Goal: Task Accomplishment & Management: Use online tool/utility

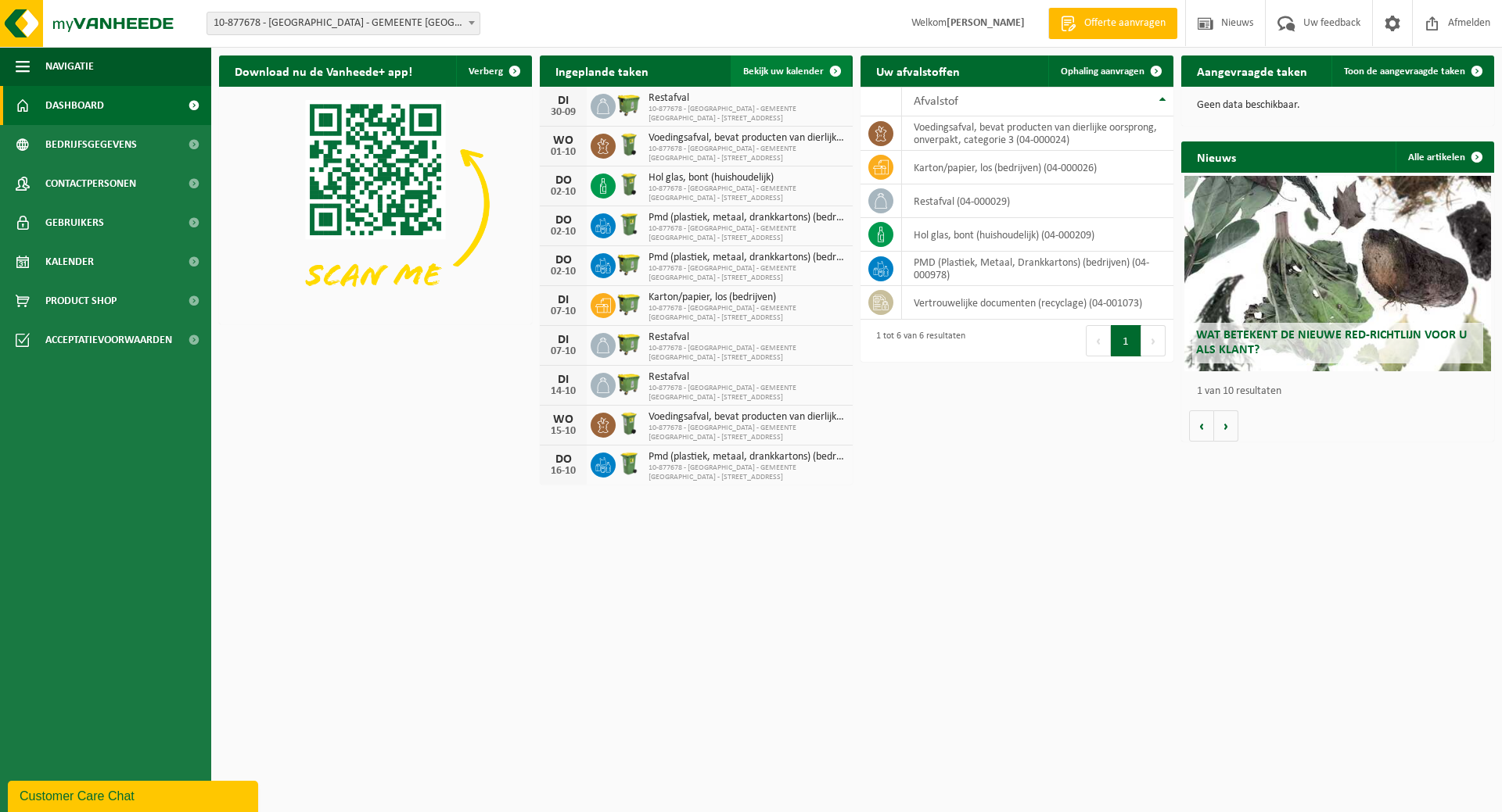
click at [794, 63] on link "Bekijk uw kalender" at bounding box center [790, 71] width 120 height 31
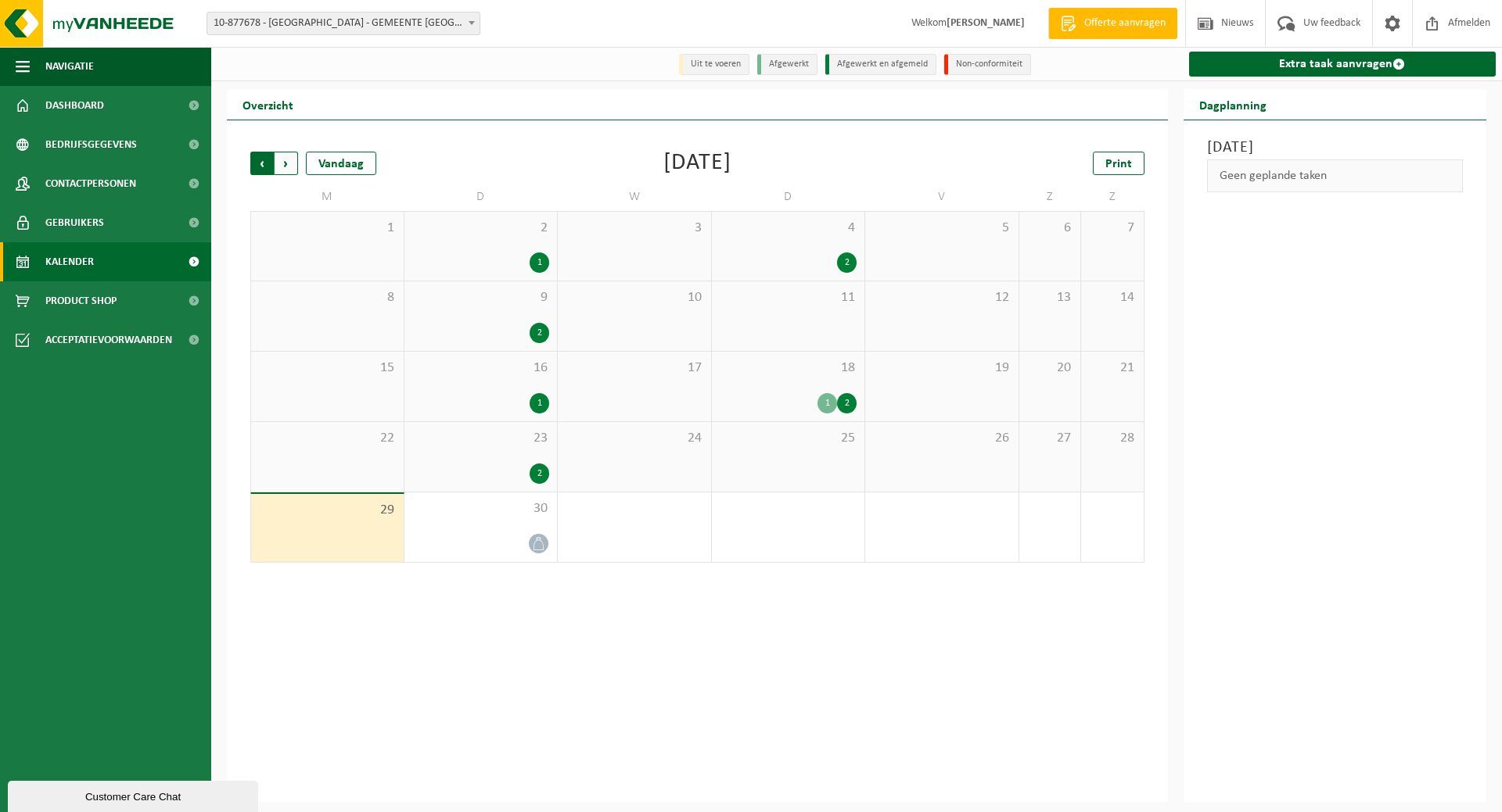
click at [291, 162] on span "Volgende" at bounding box center [286, 163] width 24 height 24
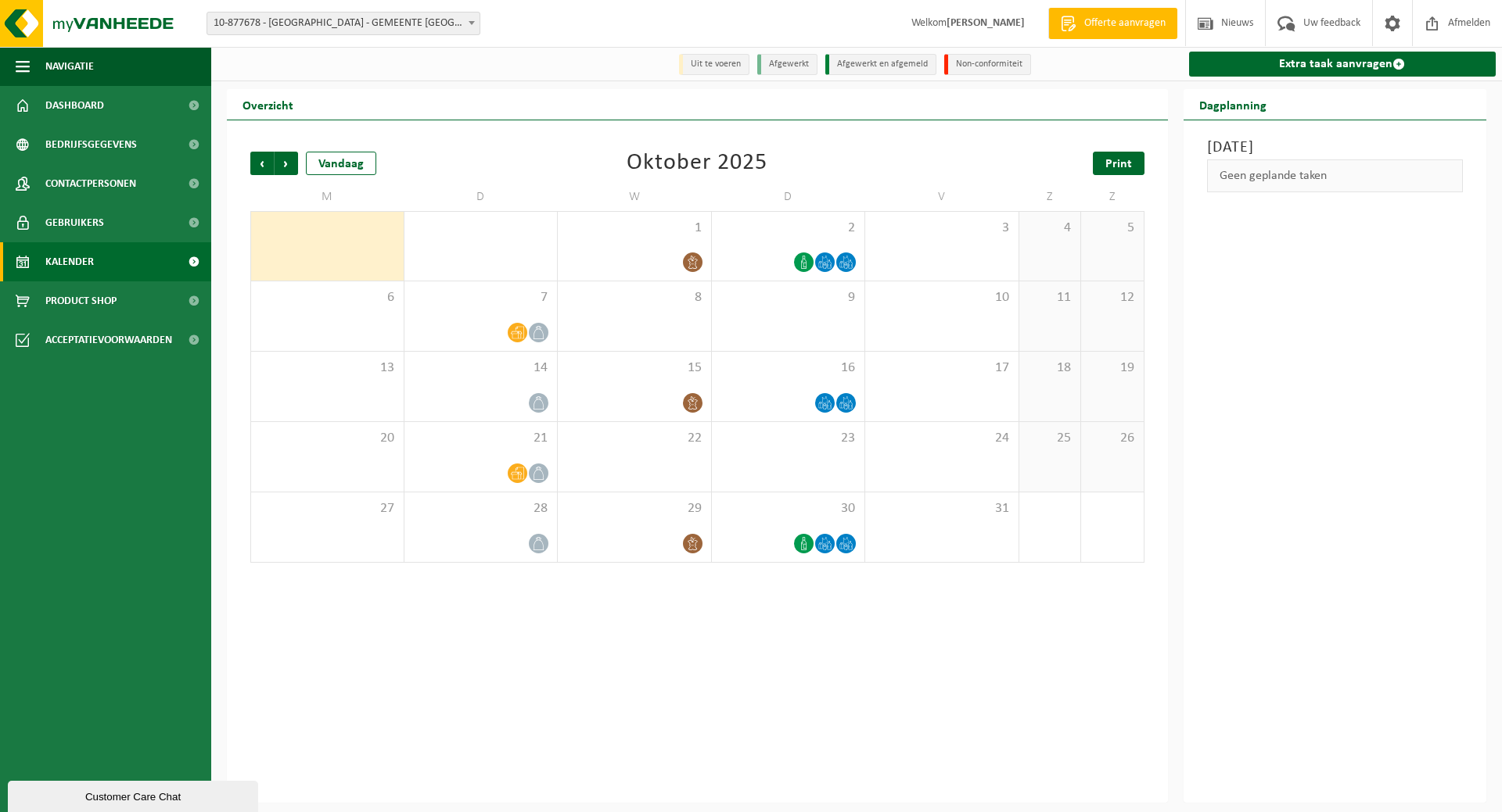
click at [1111, 164] on span "Print" at bounding box center [1119, 164] width 26 height 12
